Goal: Contribute content: Contribute content

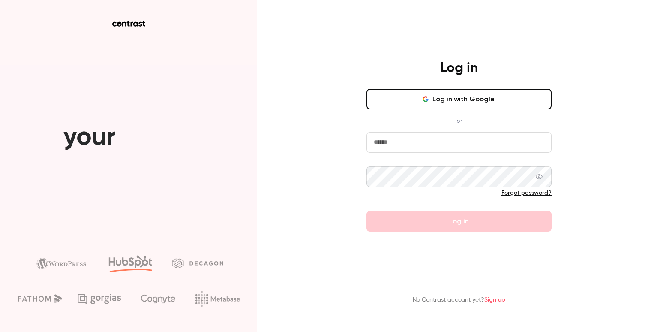
click at [409, 98] on button "Log in with Google" at bounding box center [458, 99] width 185 height 21
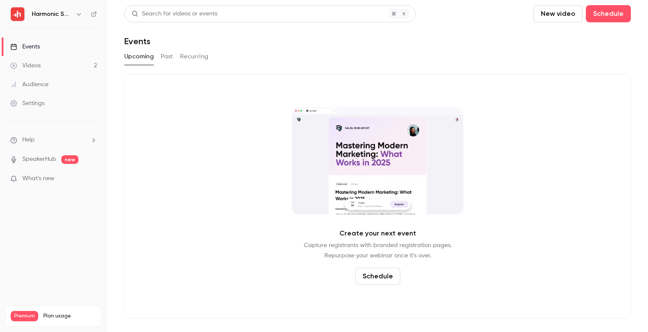
click at [35, 59] on link "Videos 2" at bounding box center [53, 65] width 107 height 19
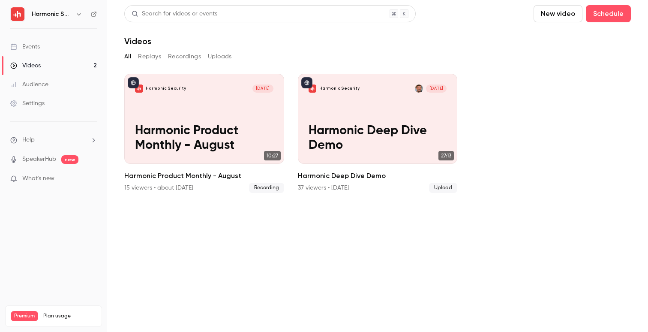
click at [571, 11] on button "New video" at bounding box center [558, 13] width 49 height 17
click at [573, 37] on div "Record" at bounding box center [589, 37] width 65 height 9
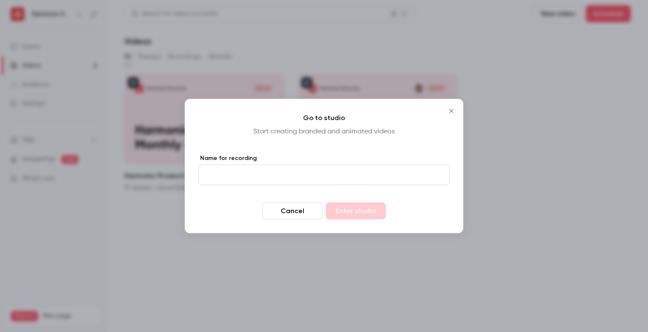
click at [264, 171] on input "Name for recording" at bounding box center [323, 175] width 251 height 21
click at [452, 108] on icon "Close" at bounding box center [451, 111] width 10 height 7
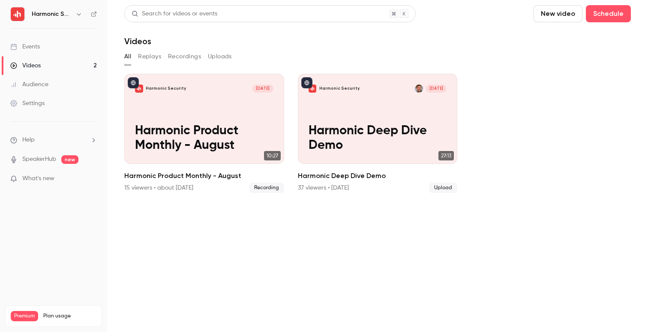
click at [563, 17] on button "New video" at bounding box center [558, 13] width 49 height 17
click at [547, 41] on li "Record" at bounding box center [582, 37] width 93 height 22
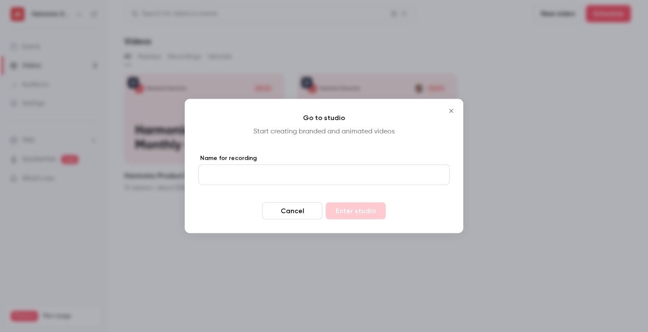
click at [447, 115] on h4 "Go to studio" at bounding box center [323, 118] width 251 height 10
click at [447, 110] on icon "Close" at bounding box center [451, 111] width 10 height 7
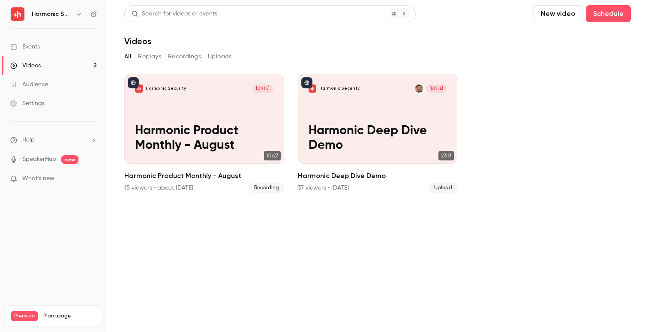
click at [563, 15] on button "New video" at bounding box center [558, 13] width 49 height 17
click at [554, 37] on div at bounding box center [550, 37] width 14 height 7
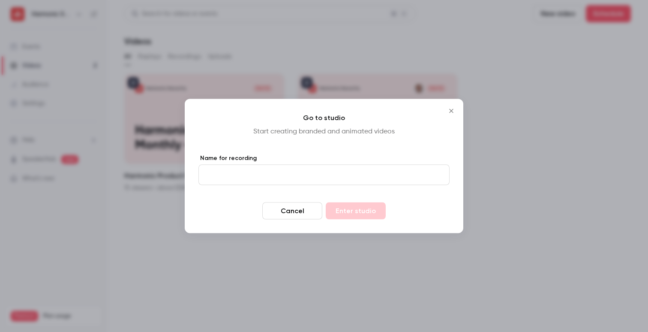
click at [301, 185] on form "Name for recording Cancel Enter studio" at bounding box center [323, 187] width 251 height 66
click at [292, 179] on input "Name for recording" at bounding box center [323, 175] width 251 height 21
type input "**********"
click at [342, 210] on button "Enter studio" at bounding box center [356, 210] width 60 height 17
